Goal: Task Accomplishment & Management: Manage account settings

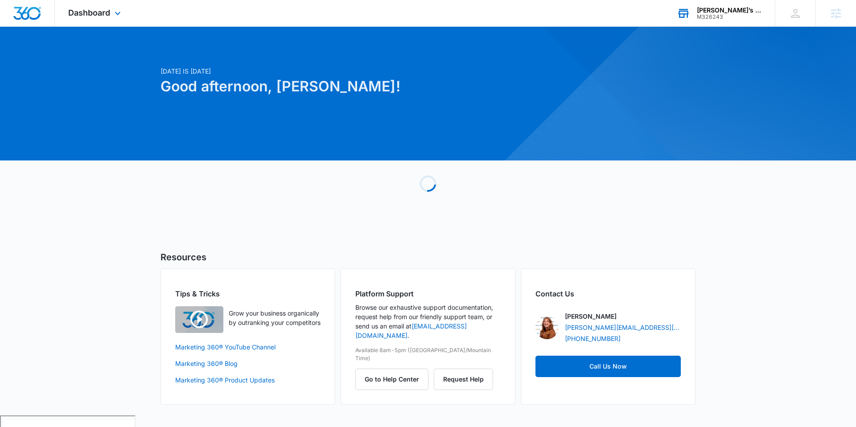
click at [719, 21] on div "Jimmy’s Cleaners M326243 Your Accounts View All" at bounding box center [718, 13] width 111 height 26
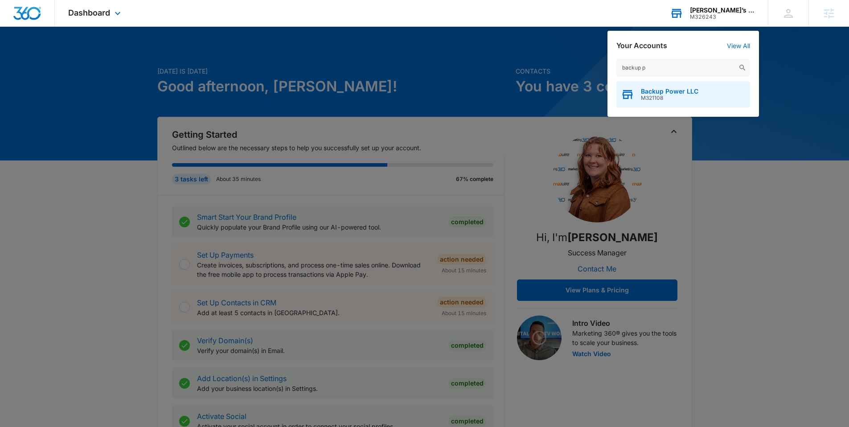
type input "backup p"
click at [652, 97] on span "M321108" at bounding box center [670, 98] width 58 height 6
click at [658, 94] on span "Backup Power LLC" at bounding box center [670, 91] width 58 height 7
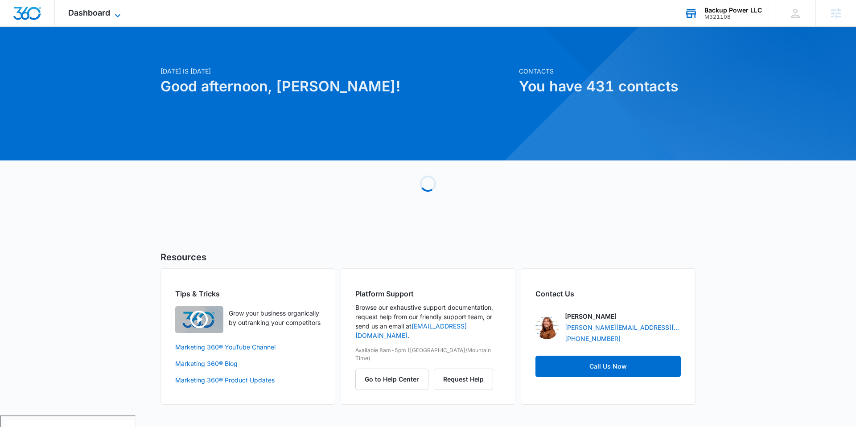
click at [82, 12] on span "Dashboard" at bounding box center [89, 12] width 42 height 9
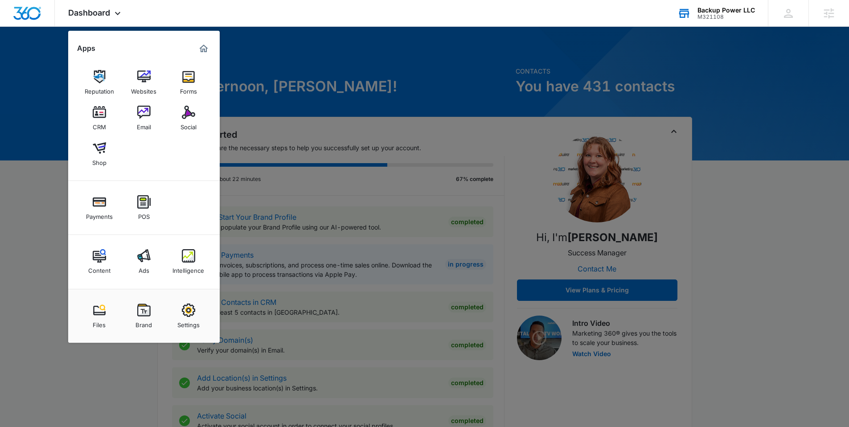
click at [144, 313] on img at bounding box center [143, 310] width 13 height 13
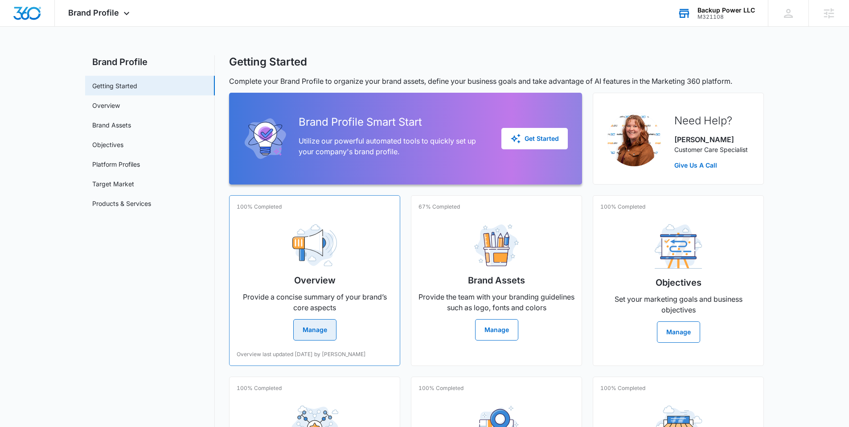
click at [327, 336] on button "Manage" at bounding box center [314, 329] width 43 height 21
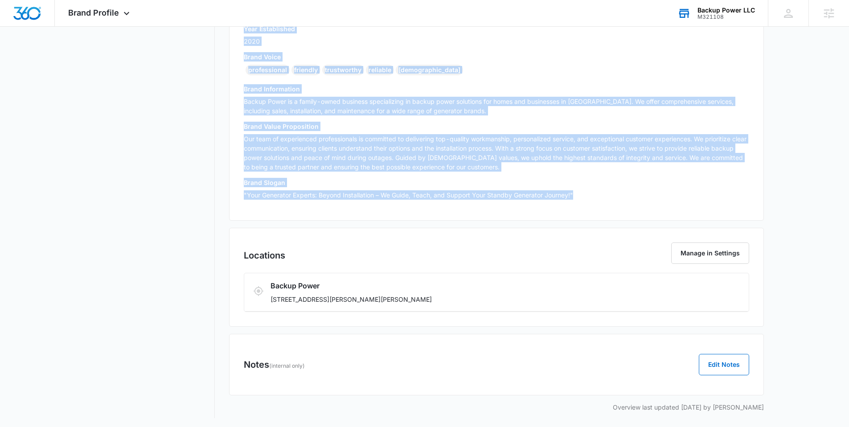
scroll to position [221, 0]
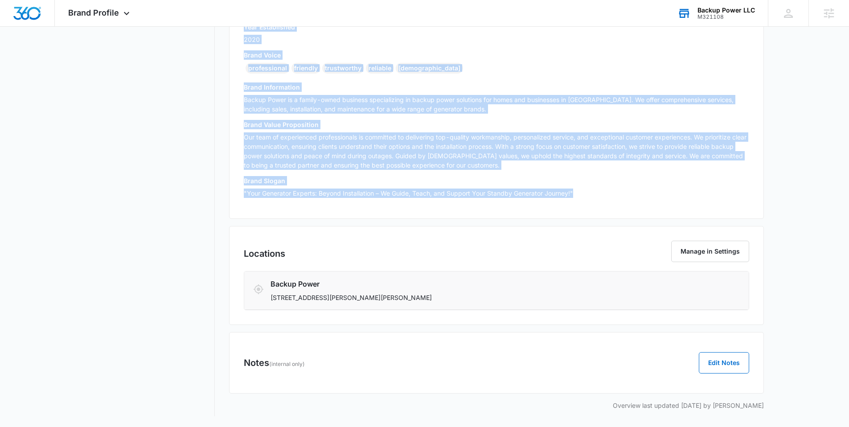
drag, startPoint x: 240, startPoint y: 61, endPoint x: 529, endPoint y: 301, distance: 375.1
click at [529, 301] on div "Business Info Manage in Settings Business Name Backup Power LLC Industry Electr…" at bounding box center [496, 146] width 535 height 528
copy div "Business Name Backup Power LLC Industry Electrician Brand Info Edit Year Establ…"
